Goal: Transaction & Acquisition: Purchase product/service

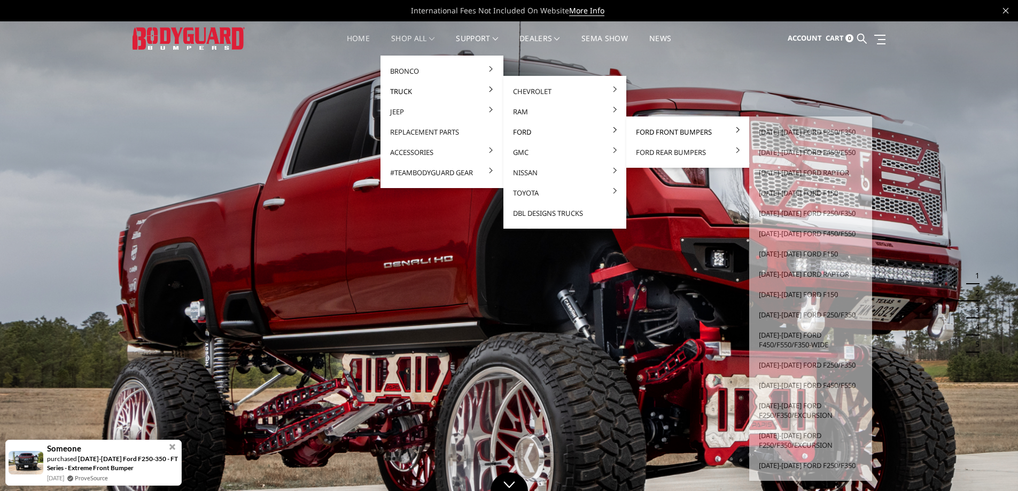
click at [651, 135] on link "Ford Front Bumpers" at bounding box center [688, 132] width 114 height 20
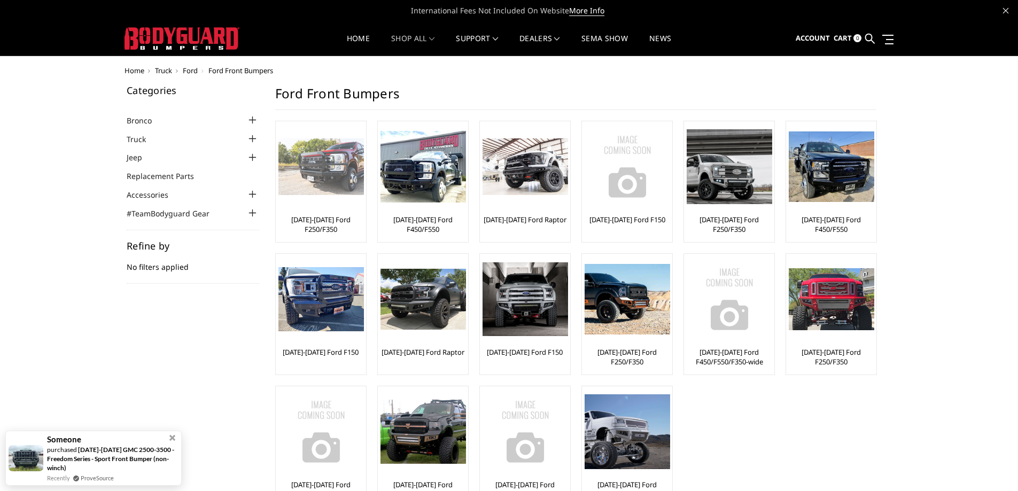
click at [336, 165] on img at bounding box center [321, 166] width 86 height 57
